Goal: Check status: Check status

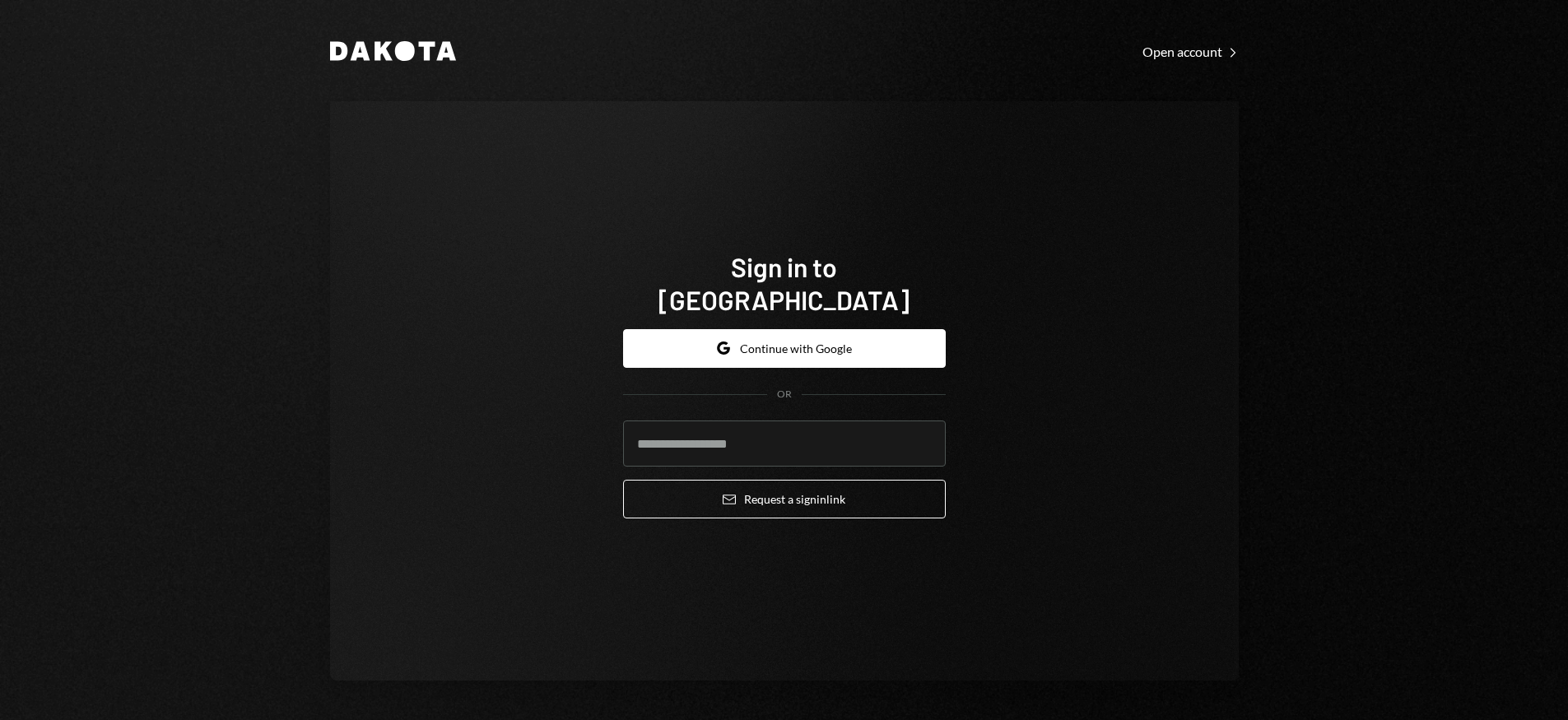
type input "**********"
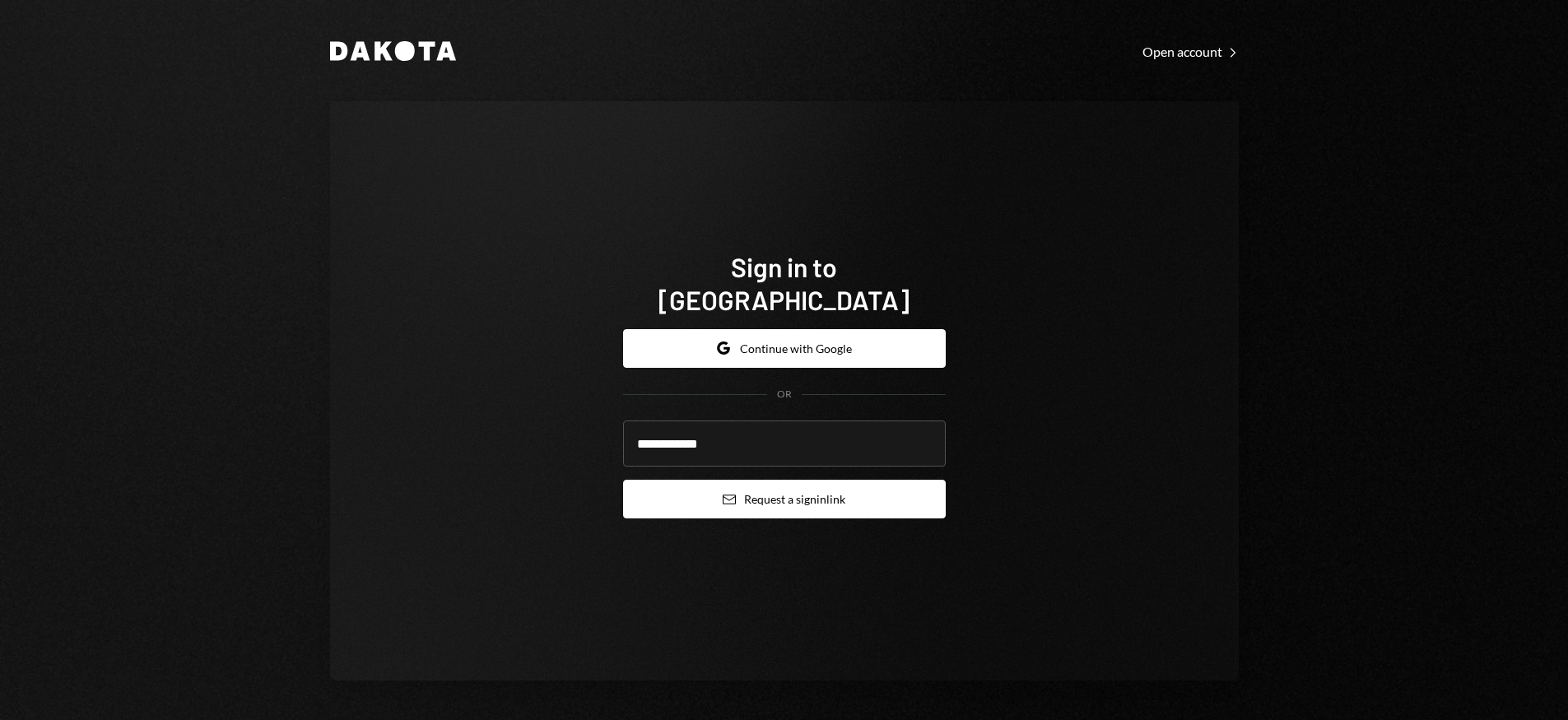
click at [756, 489] on button "Email Request a sign in link" at bounding box center [784, 499] width 322 height 38
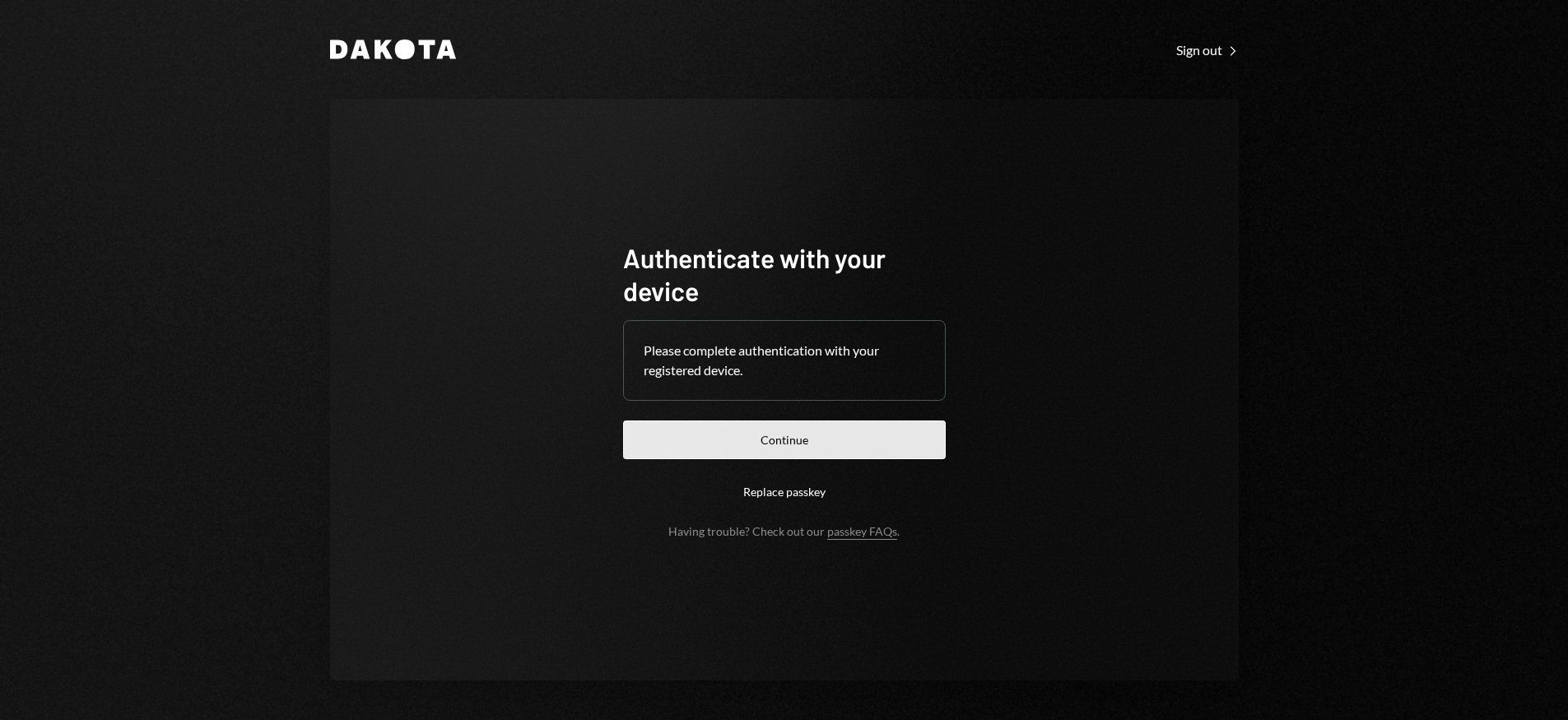
click at [761, 449] on button "Continue" at bounding box center [784, 440] width 322 height 38
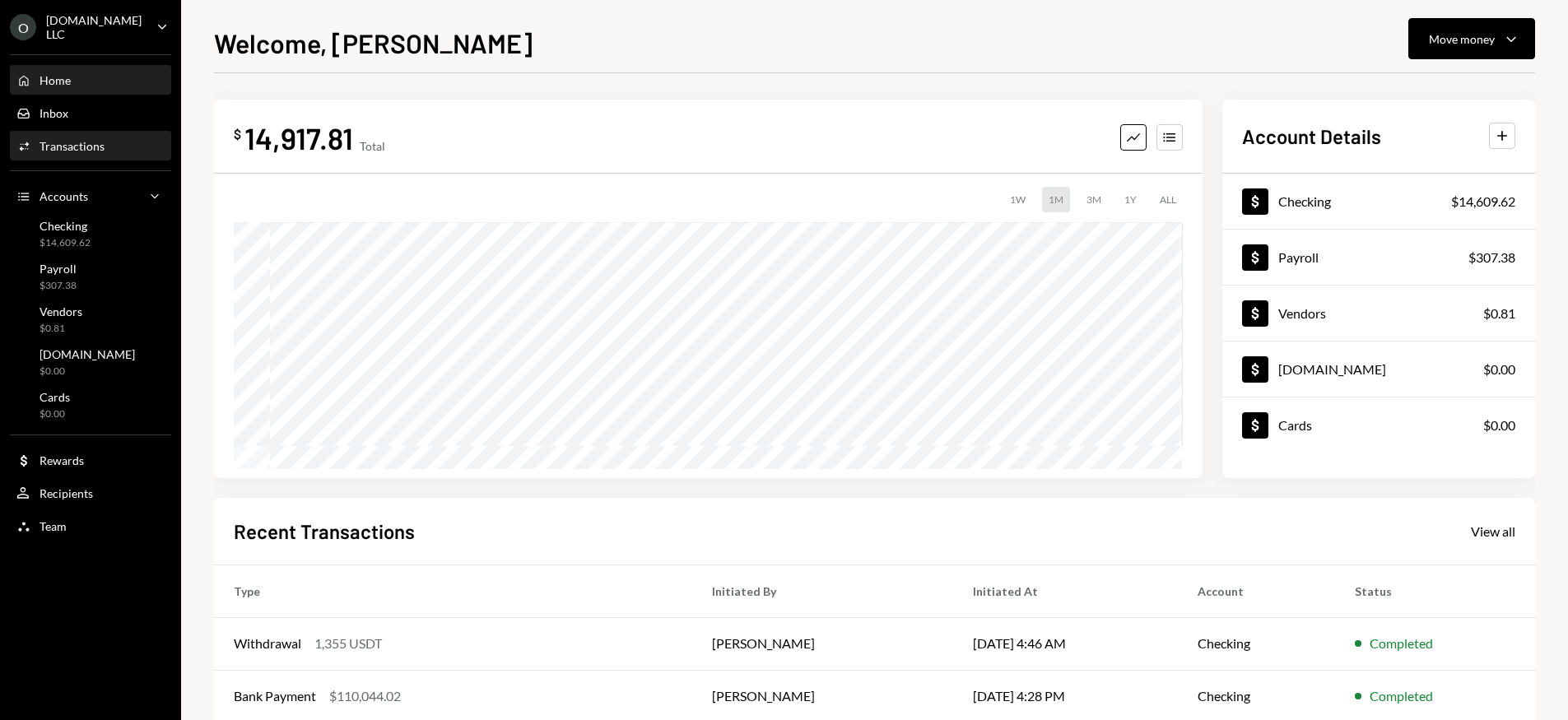
click at [89, 150] on div "Transactions" at bounding box center [72, 146] width 65 height 14
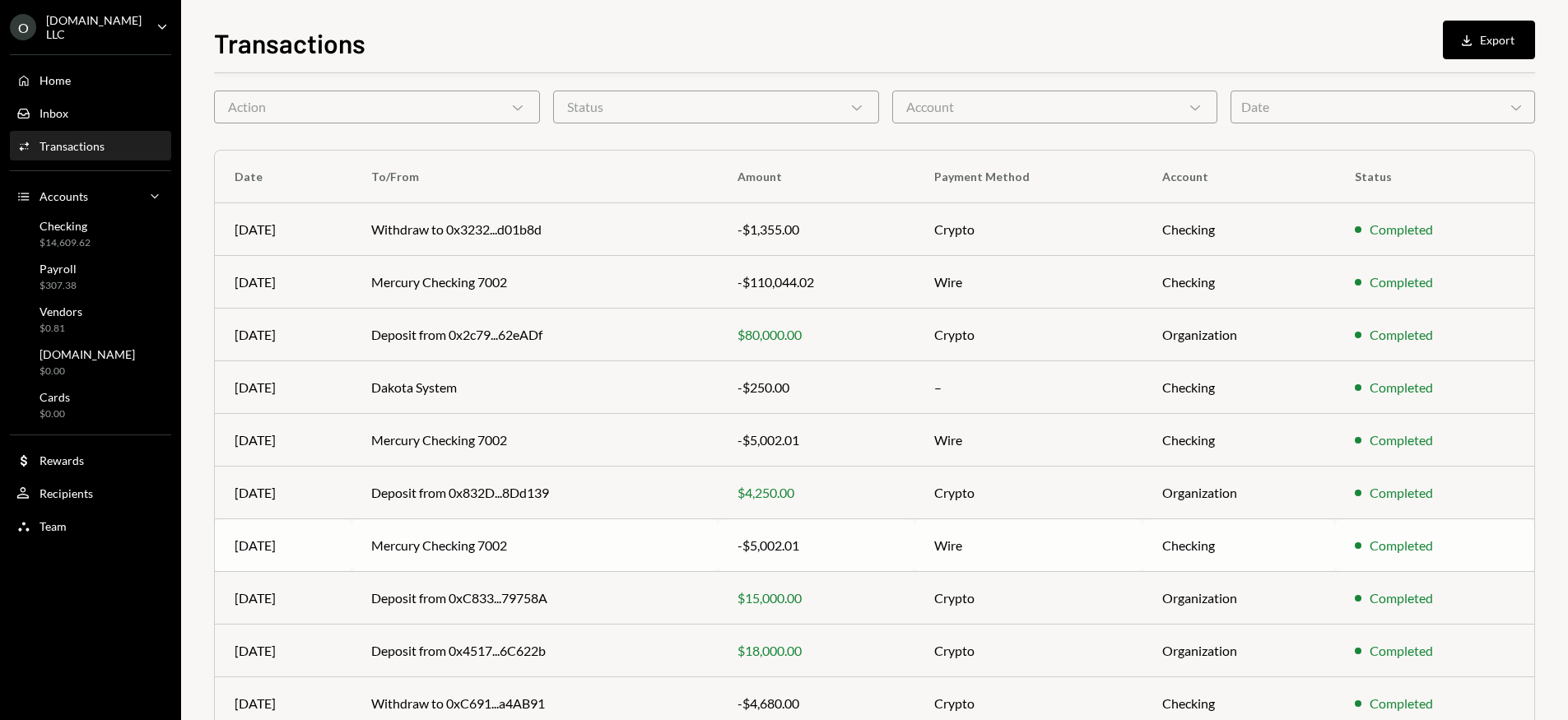
scroll to position [139, 0]
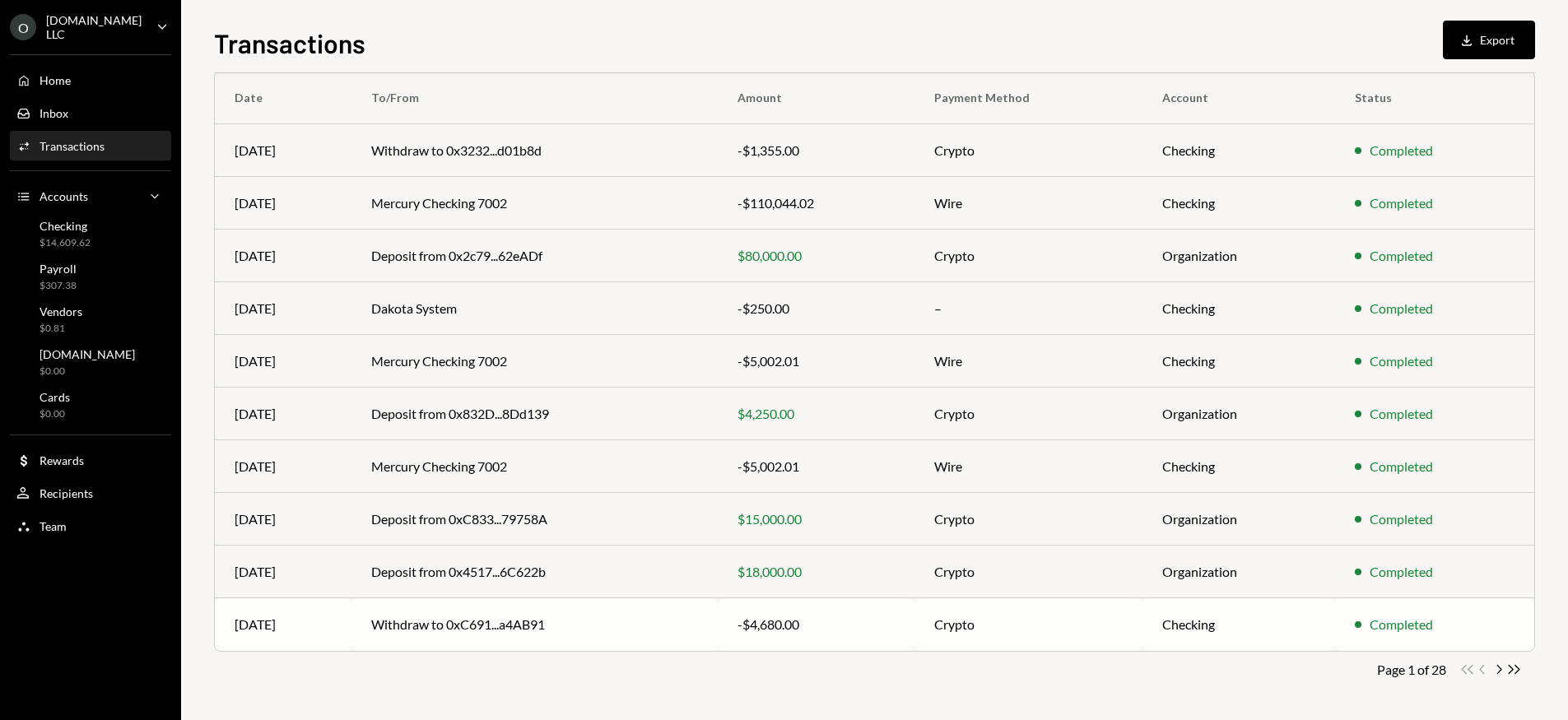
click at [624, 623] on td "Withdraw to 0xC691...a4AB91" at bounding box center [535, 624] width 368 height 53
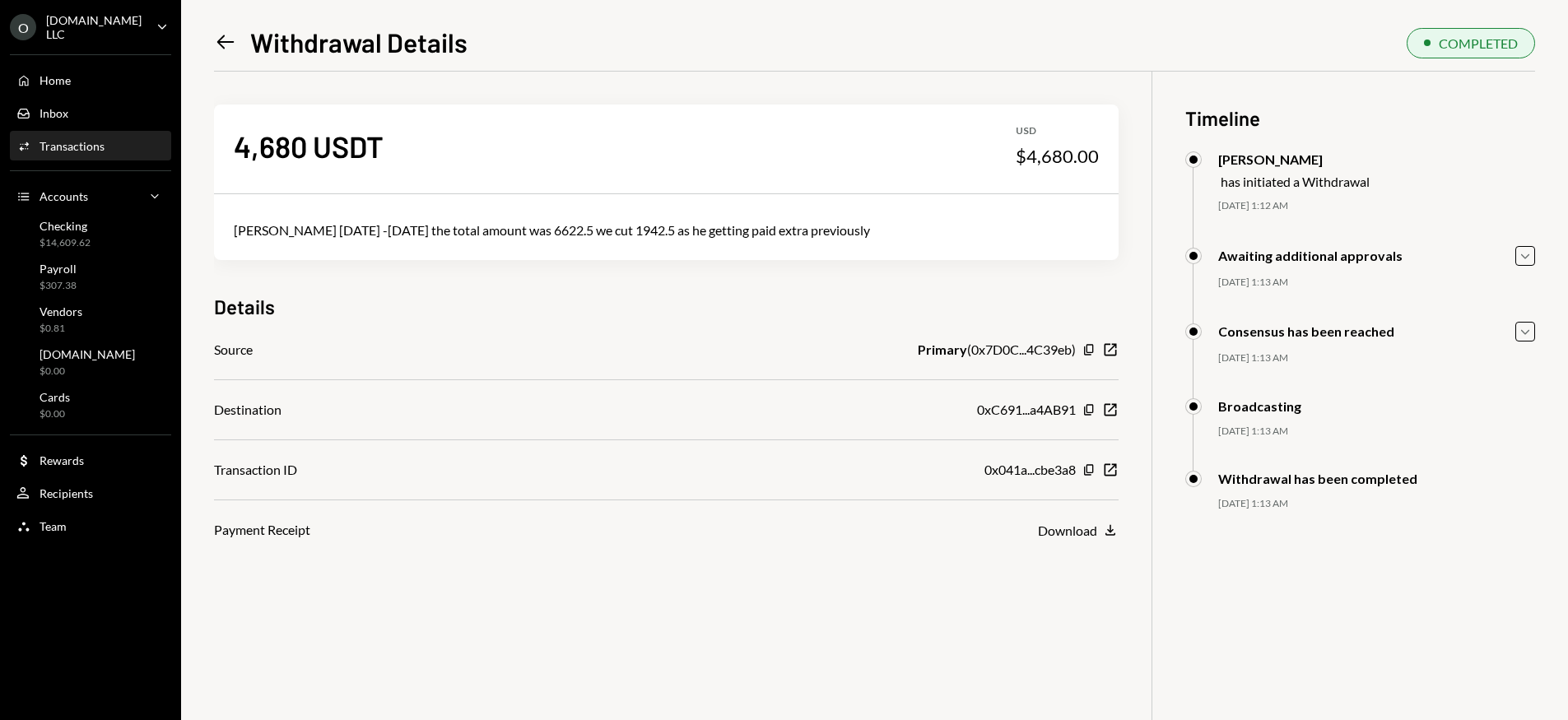
click at [220, 38] on icon at bounding box center [226, 42] width 18 height 14
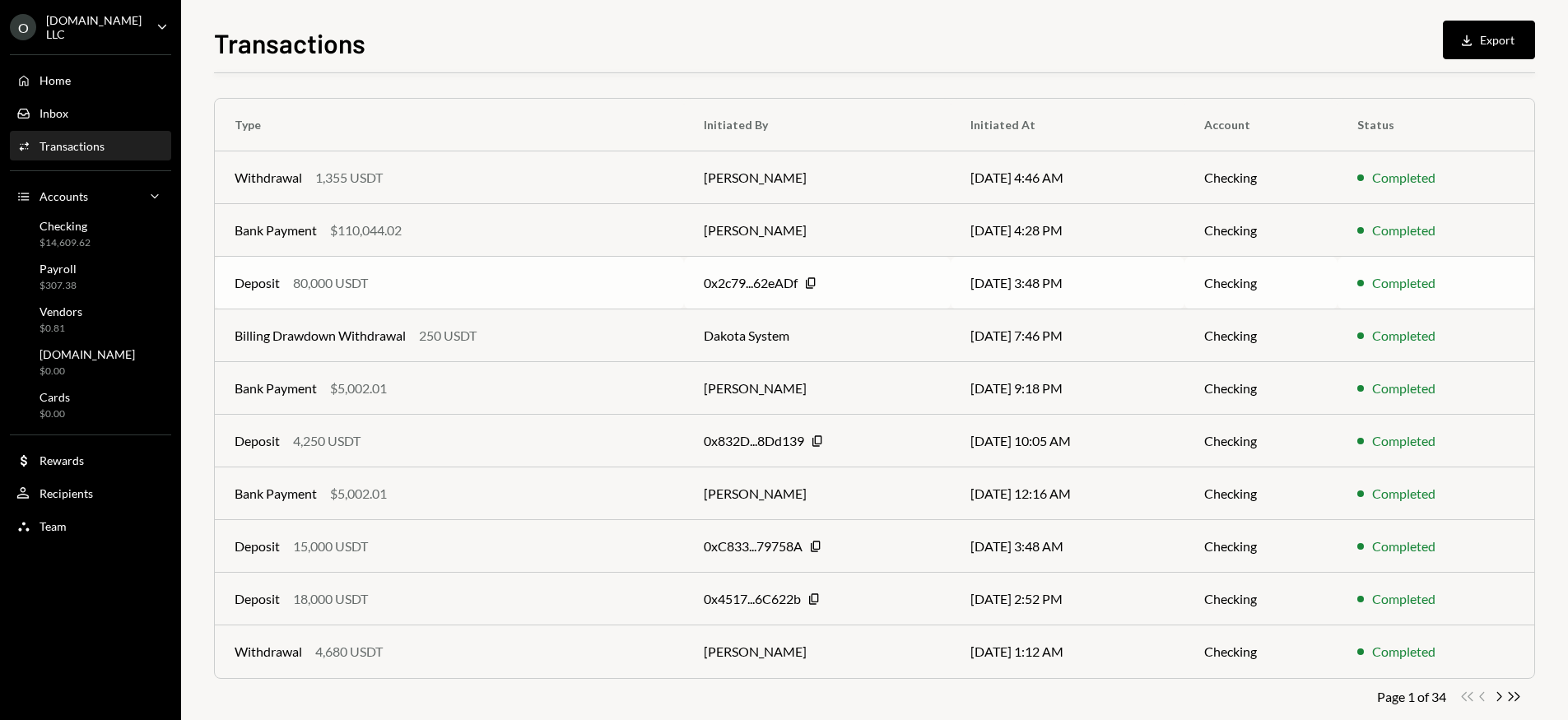
scroll to position [139, 0]
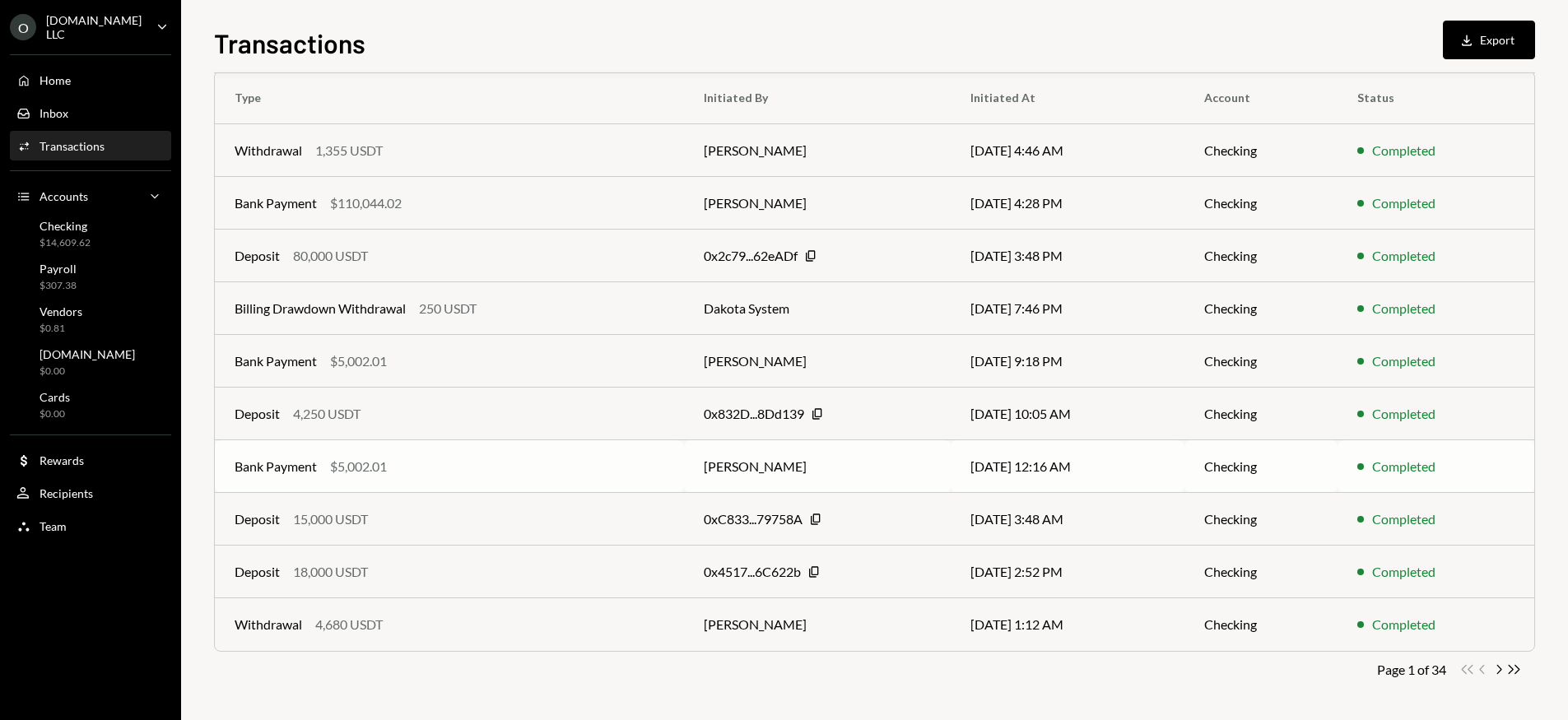
click at [438, 477] on td "Bank Payment $5,002.01" at bounding box center [449, 466] width 469 height 53
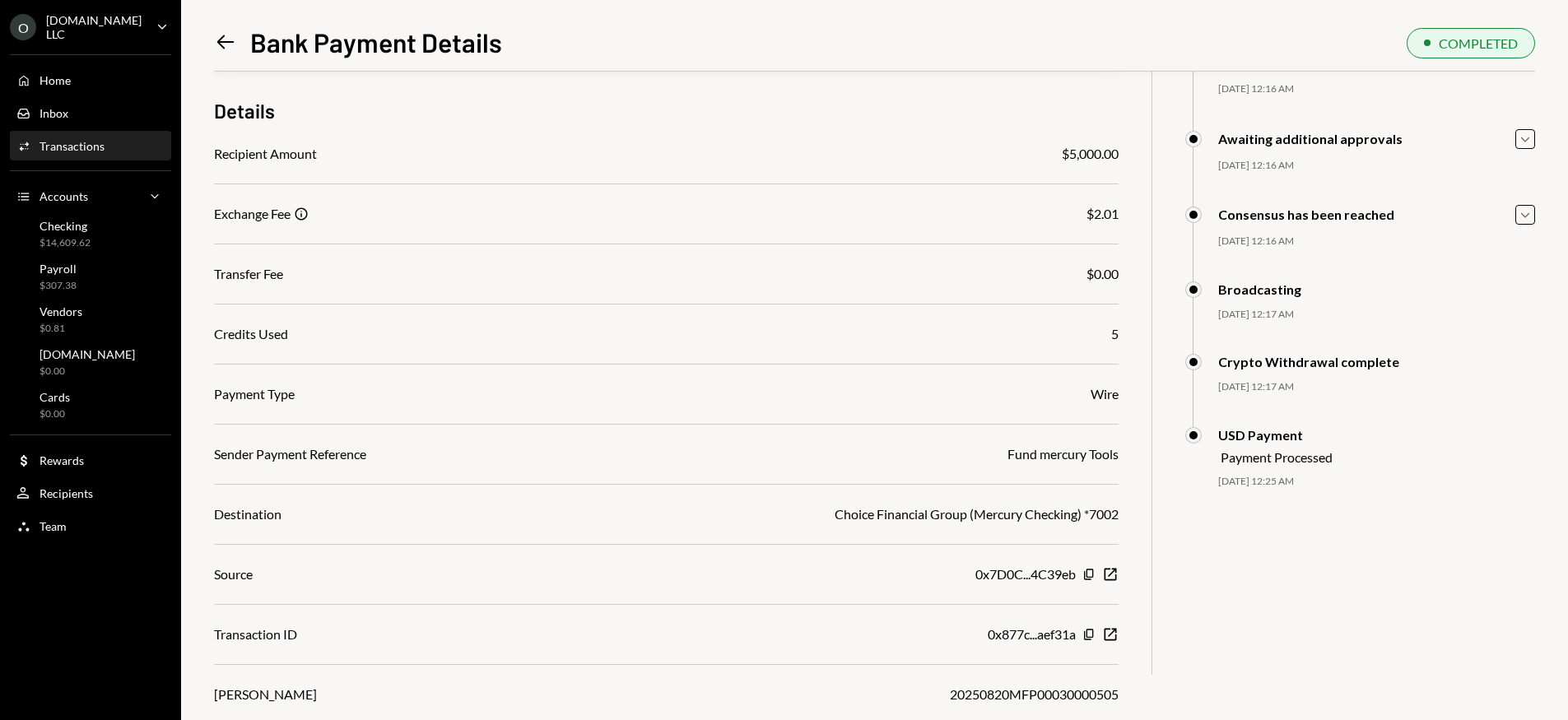
scroll to position [161, 0]
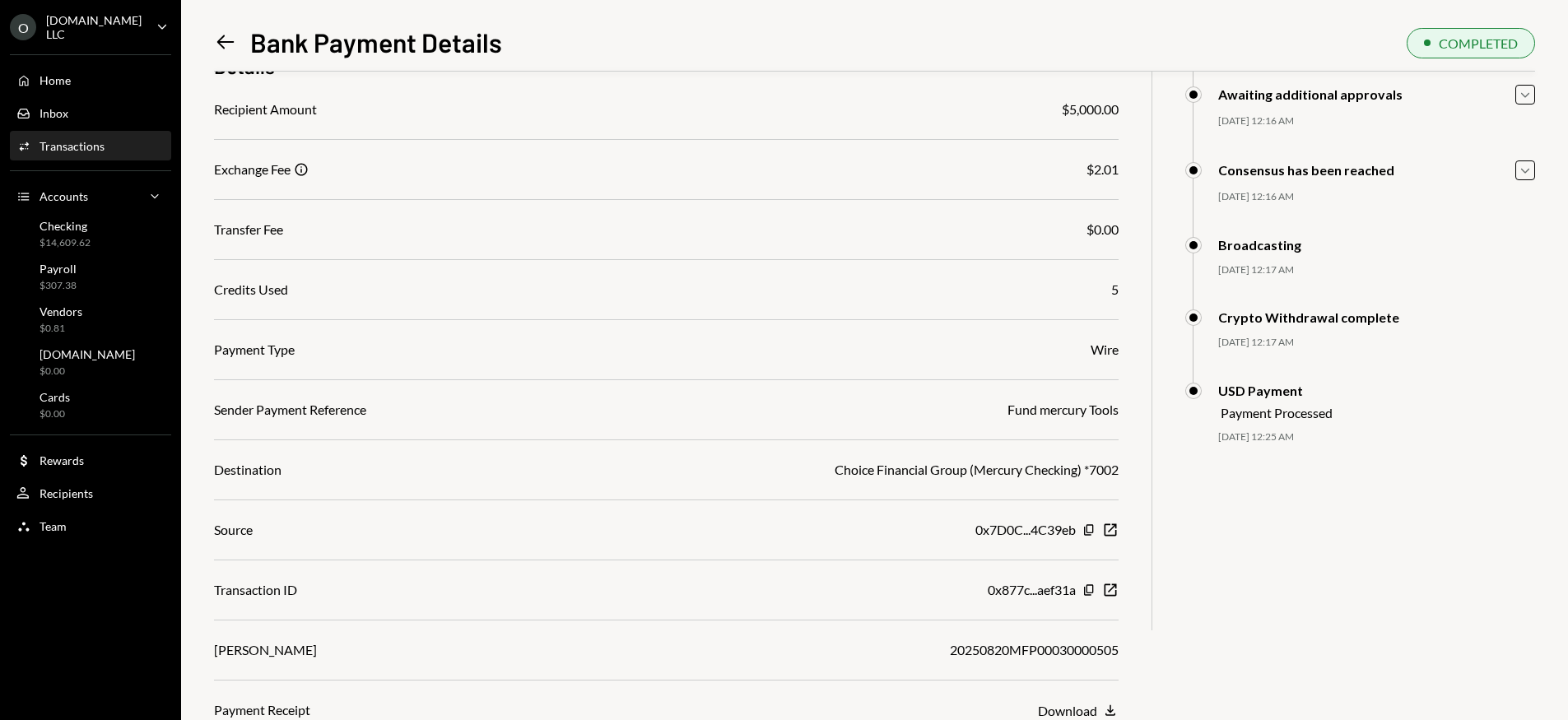
click at [221, 41] on icon at bounding box center [226, 42] width 18 height 14
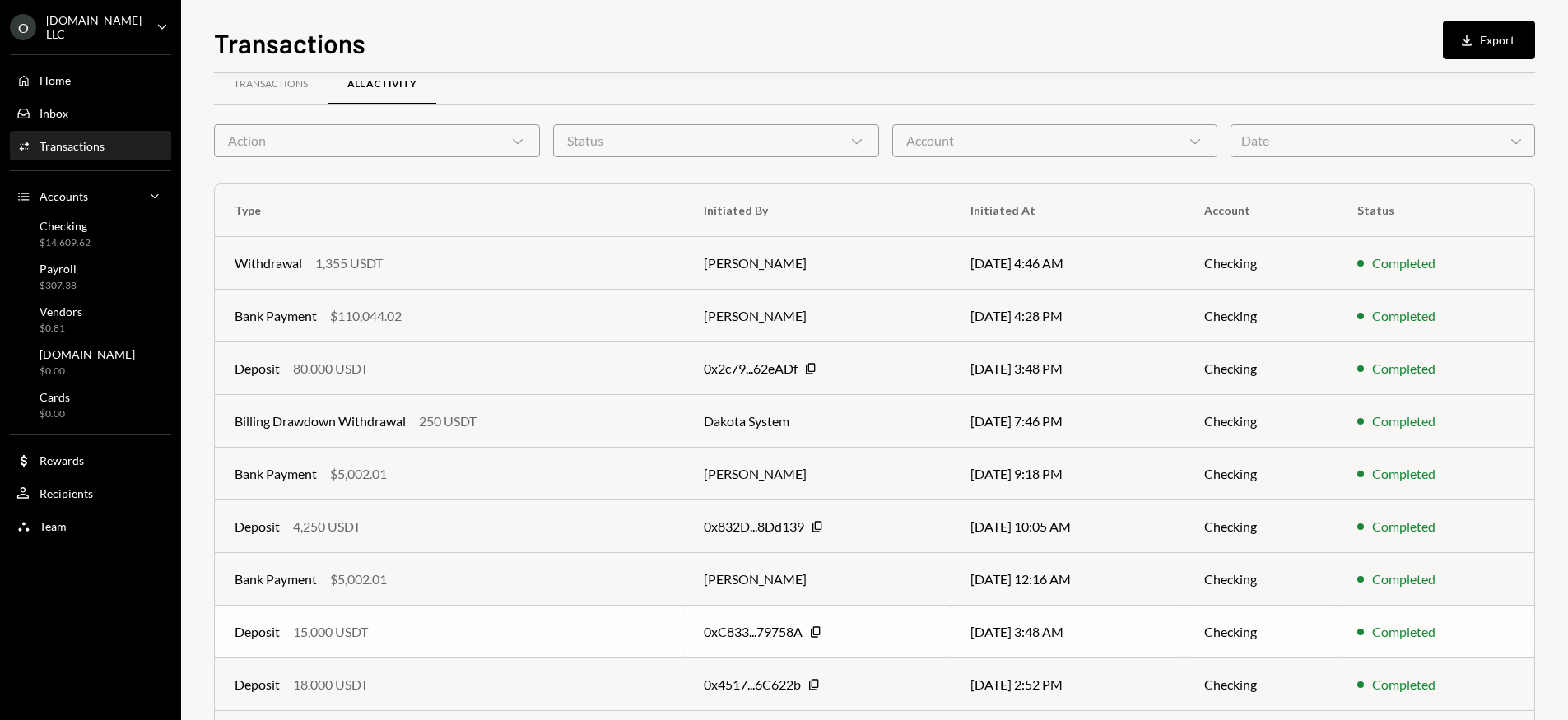
scroll to position [128, 0]
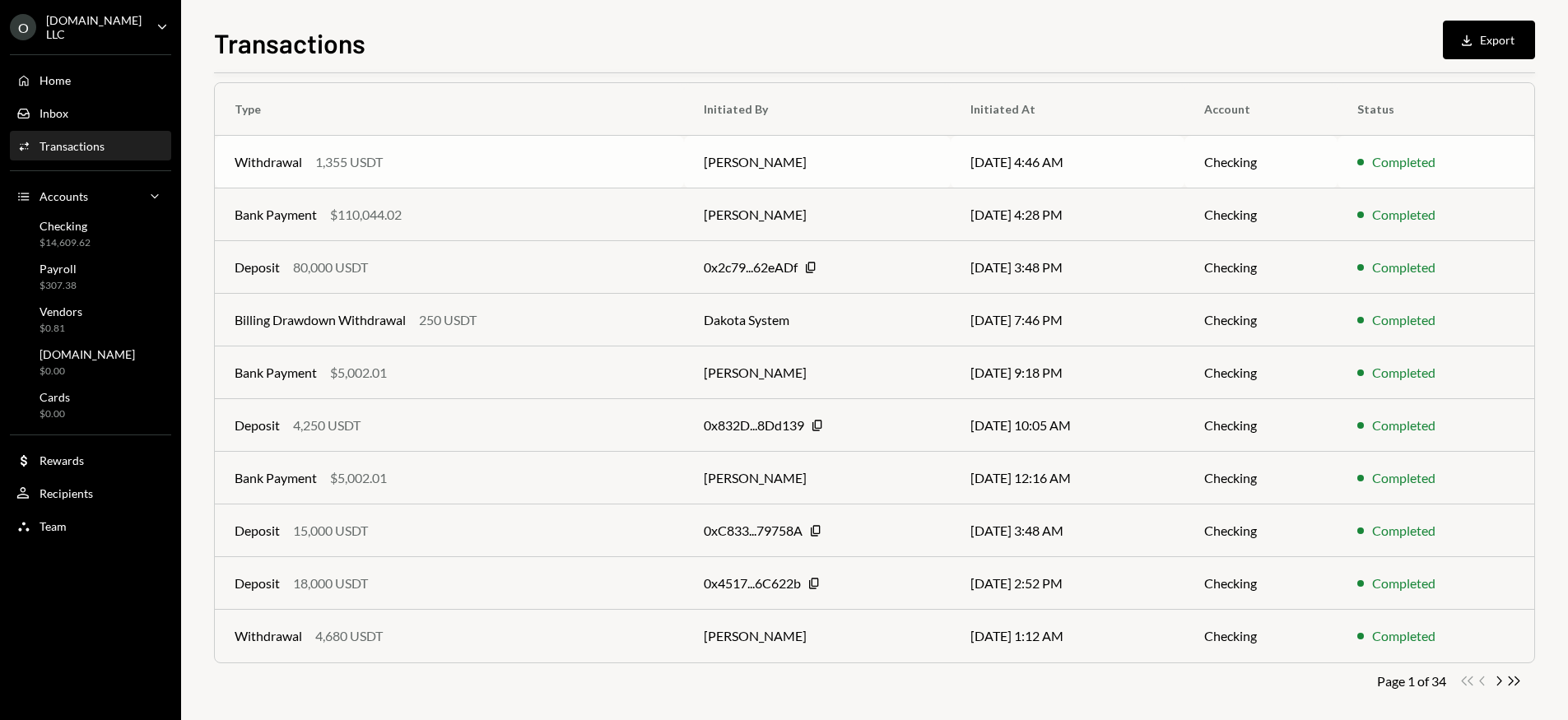
click at [498, 179] on td "Withdrawal 1,355 USDT" at bounding box center [449, 162] width 469 height 53
